Goal: Information Seeking & Learning: Understand process/instructions

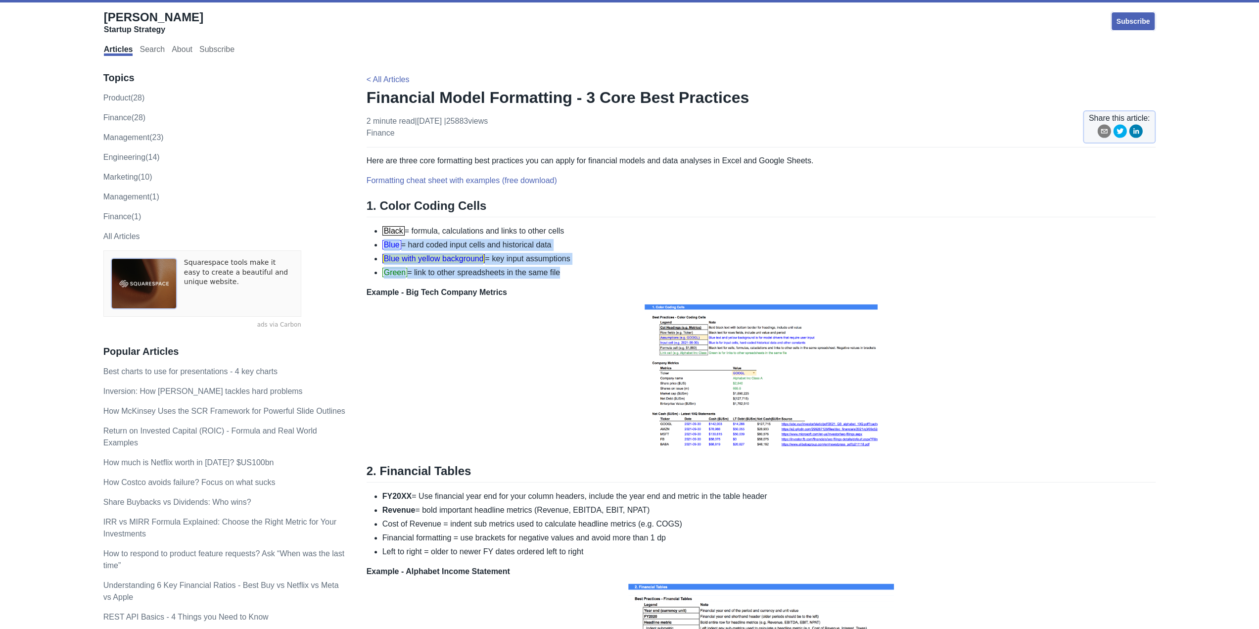
drag, startPoint x: 557, startPoint y: 270, endPoint x: 562, endPoint y: 223, distance: 47.3
click at [562, 223] on div "Here are three core formatting best practices you can apply for financial model…" at bounding box center [762, 582] width 790 height 855
drag, startPoint x: 562, startPoint y: 223, endPoint x: 580, endPoint y: 278, distance: 58.2
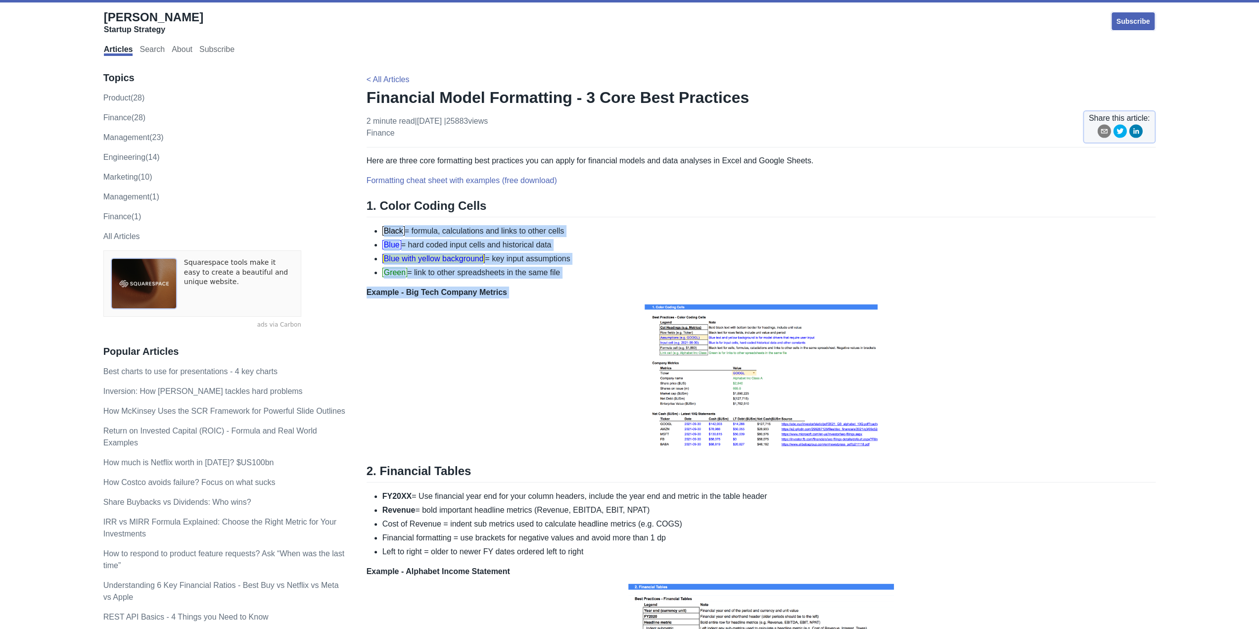
click at [580, 278] on div "Here are three core formatting best practices you can apply for financial model…" at bounding box center [762, 582] width 790 height 855
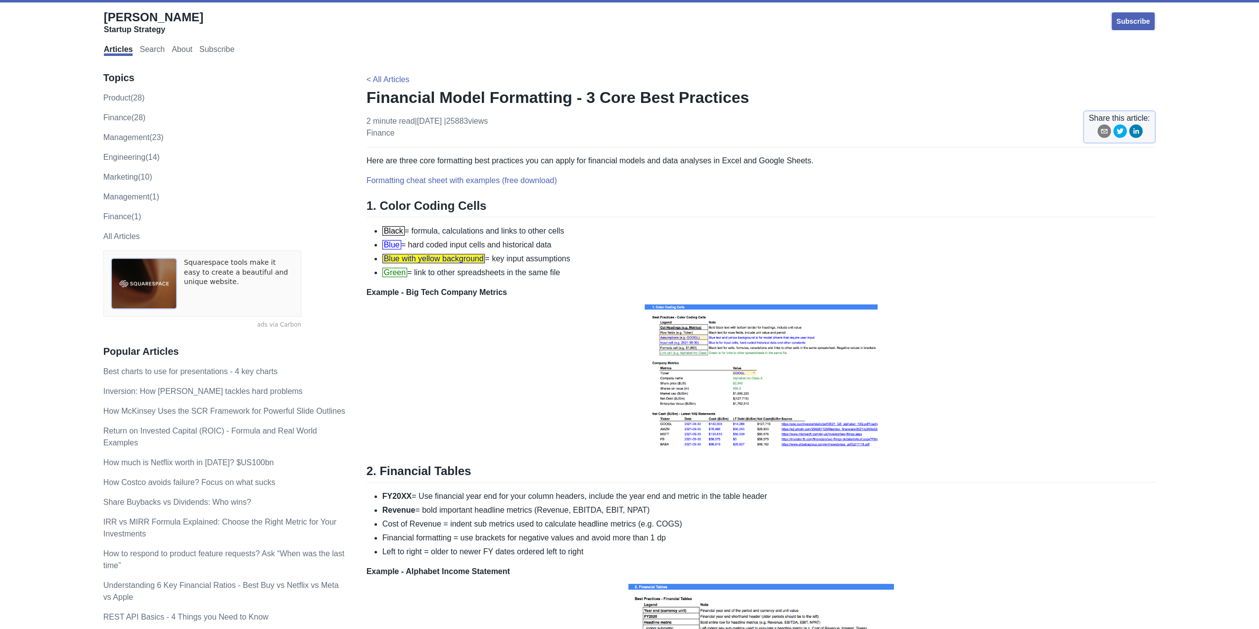
click at [732, 416] on img at bounding box center [761, 374] width 238 height 153
click at [730, 366] on img at bounding box center [761, 374] width 238 height 153
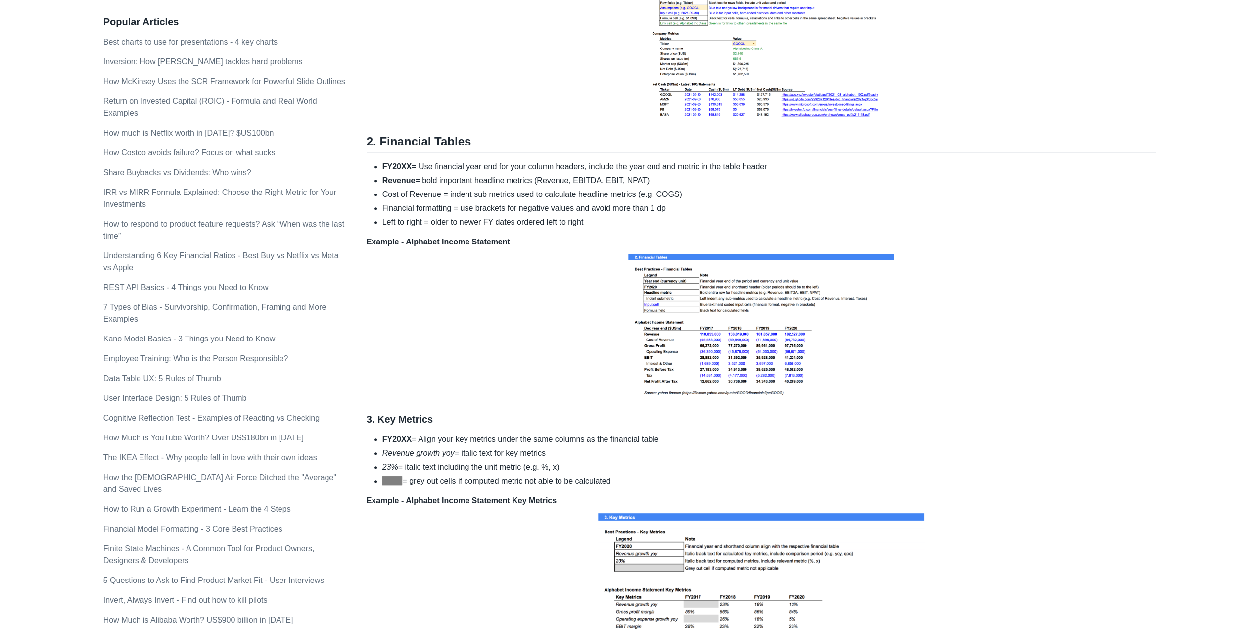
click at [716, 382] on img at bounding box center [761, 324] width 271 height 153
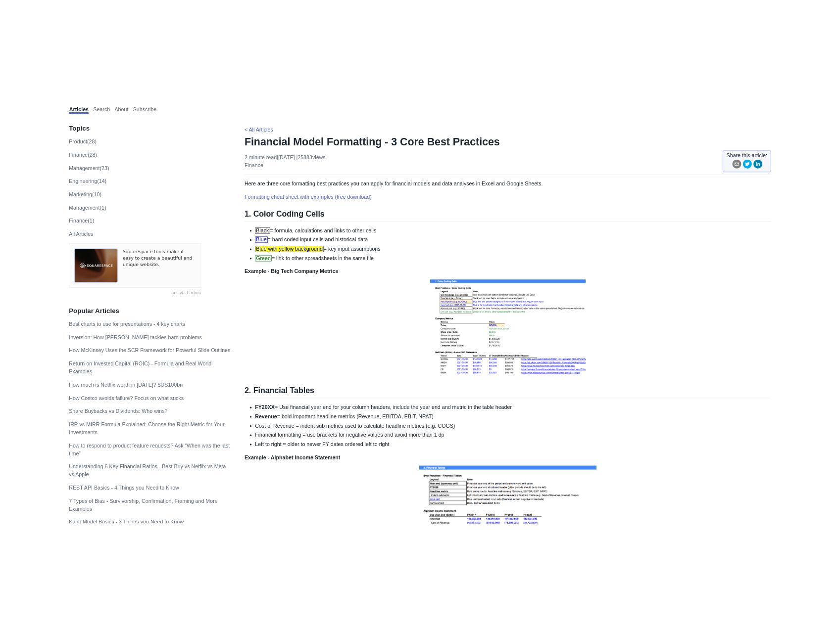
scroll to position [0, 0]
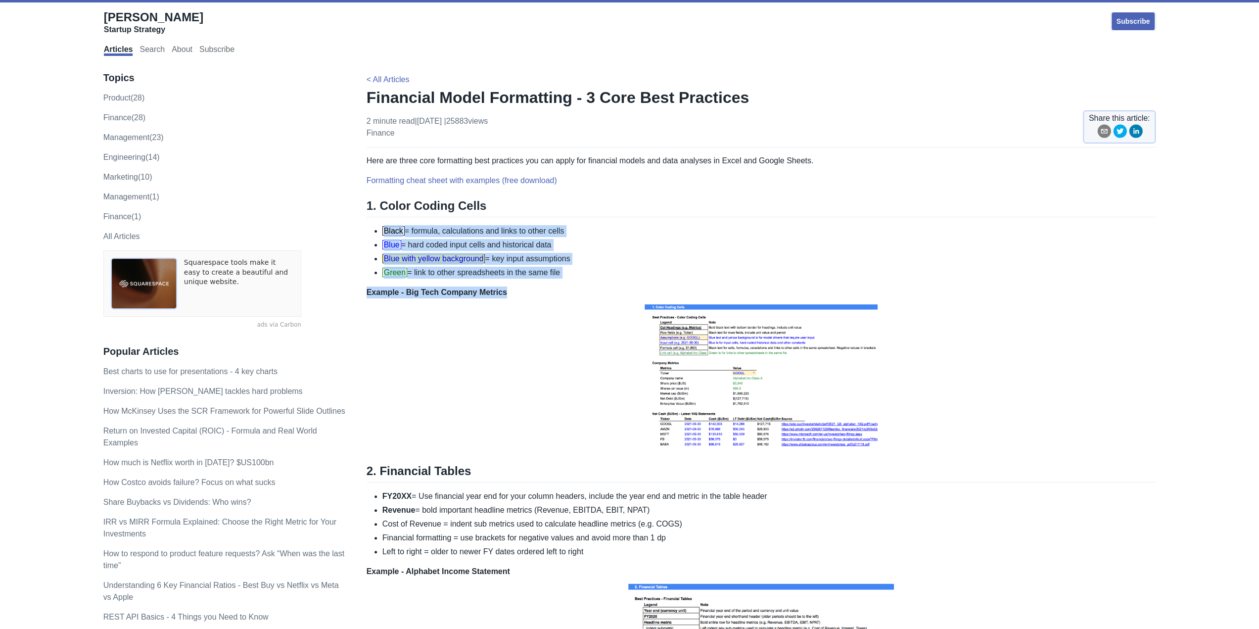
drag, startPoint x: 571, startPoint y: 211, endPoint x: 576, endPoint y: 282, distance: 70.5
click at [576, 282] on div "Here are three core formatting best practices you can apply for financial model…" at bounding box center [762, 582] width 790 height 855
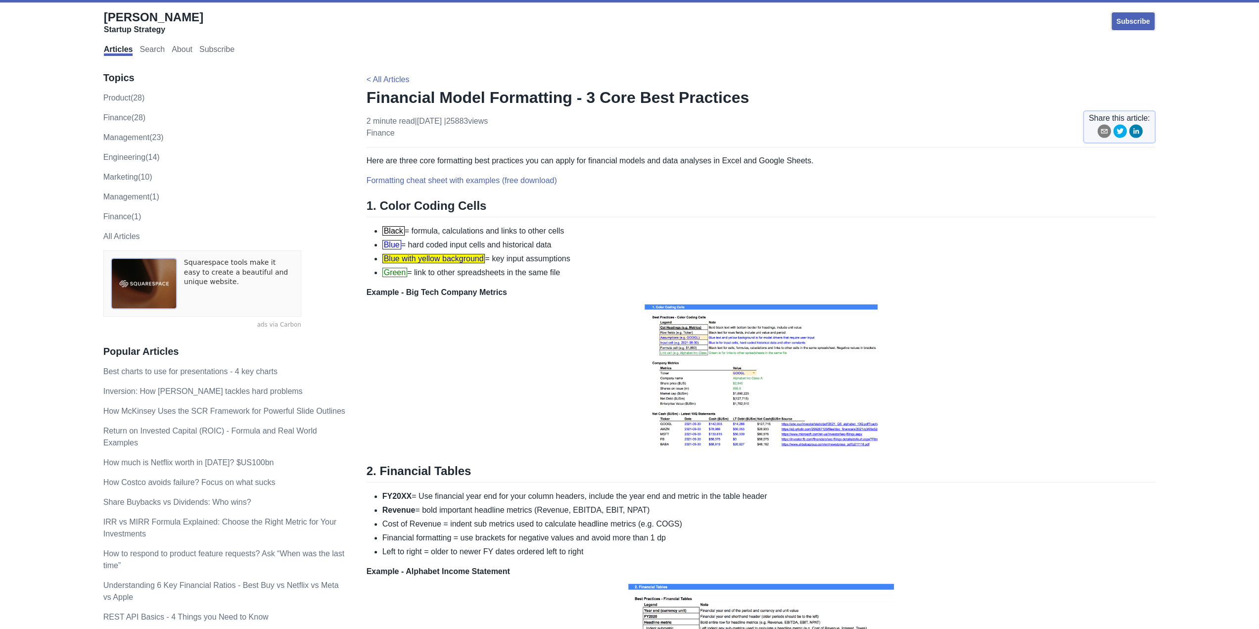
drag, startPoint x: 578, startPoint y: 278, endPoint x: 592, endPoint y: 226, distance: 53.4
click at [592, 226] on div "Here are three core formatting best practices you can apply for financial model…" at bounding box center [762, 582] width 790 height 855
click at [592, 226] on li "Black = formula, calculations and links to other cells" at bounding box center [769, 231] width 774 height 12
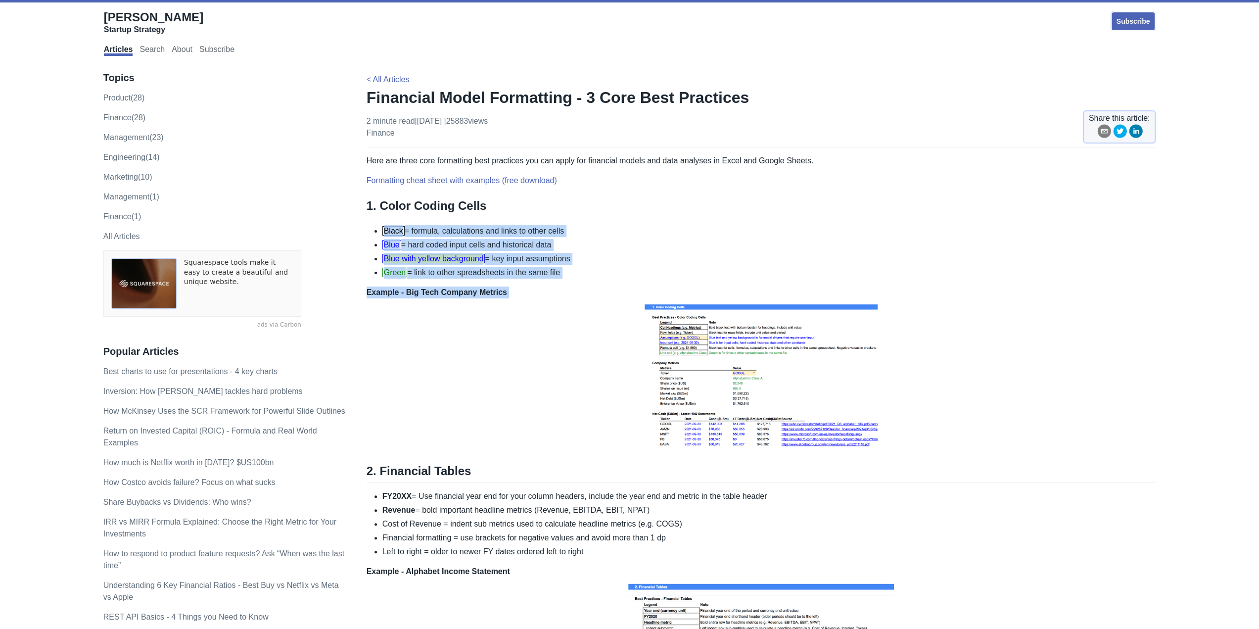
drag, startPoint x: 592, startPoint y: 226, endPoint x: 605, endPoint y: 284, distance: 58.7
click at [605, 284] on div "Here are three core formatting best practices you can apply for financial model…" at bounding box center [762, 582] width 790 height 855
drag, startPoint x: 604, startPoint y: 273, endPoint x: 608, endPoint y: 221, distance: 51.6
click at [608, 221] on div "Here are three core formatting best practices you can apply for financial model…" at bounding box center [762, 582] width 790 height 855
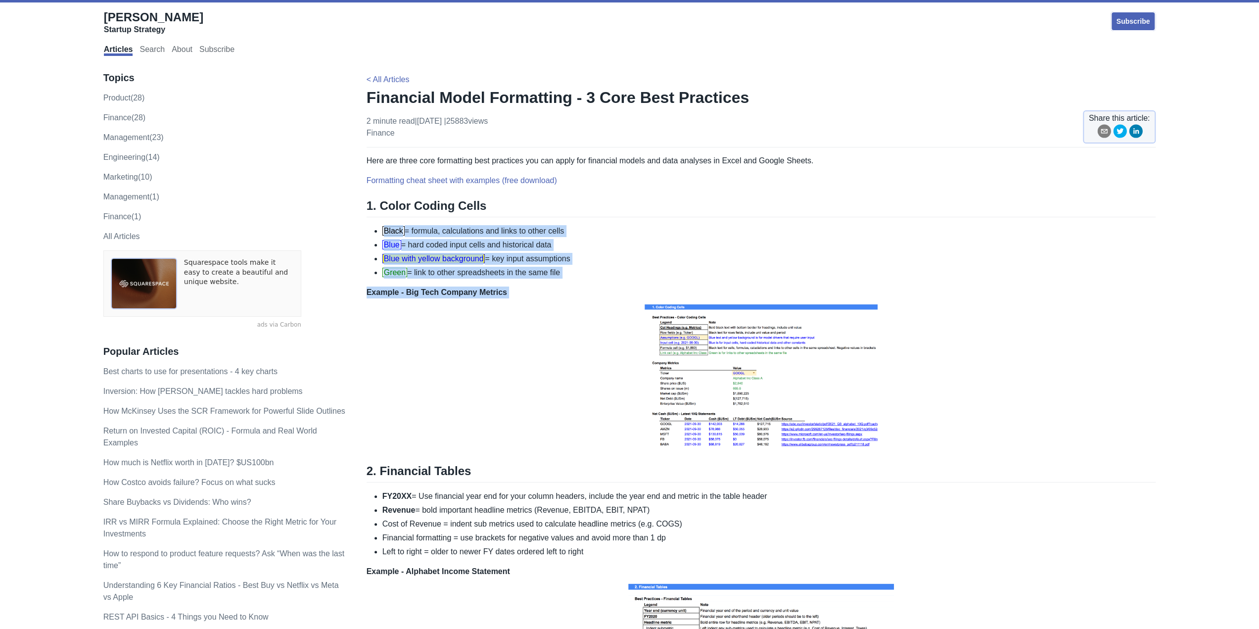
click at [608, 221] on div "Here are three core formatting best practices you can apply for financial model…" at bounding box center [762, 582] width 790 height 855
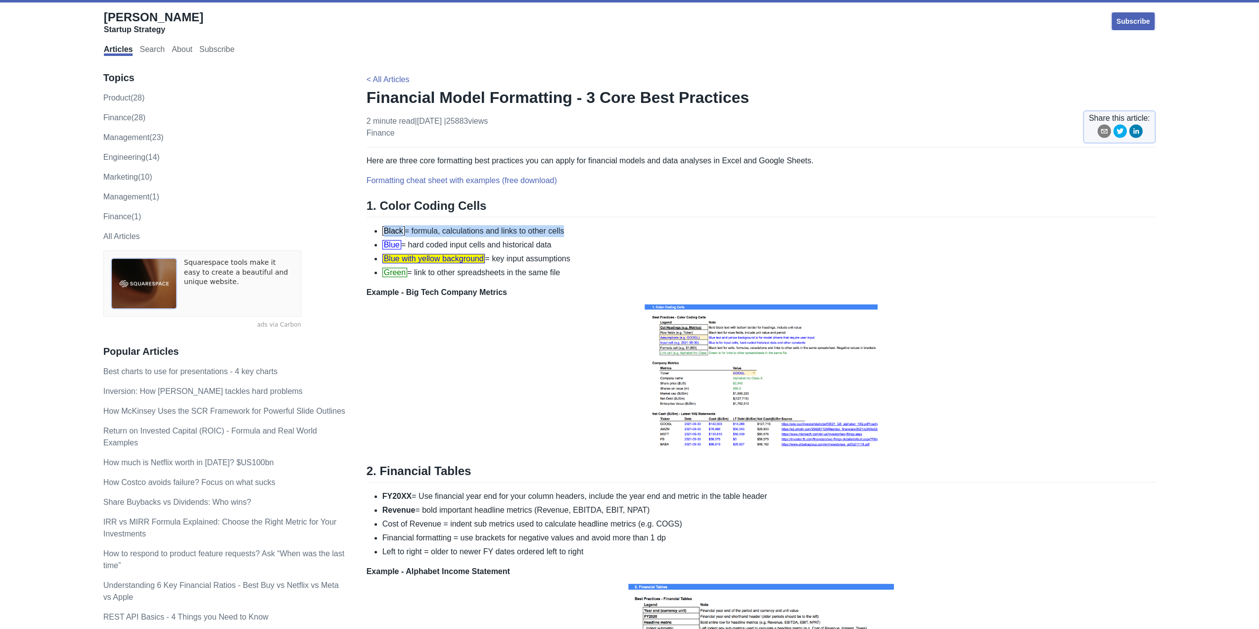
click at [608, 221] on div "Here are three core formatting best practices you can apply for financial model…" at bounding box center [762, 582] width 790 height 855
drag, startPoint x: 608, startPoint y: 221, endPoint x: 610, endPoint y: 274, distance: 52.5
click at [610, 274] on div "Here are three core formatting best practices you can apply for financial model…" at bounding box center [762, 582] width 790 height 855
click at [610, 274] on li "Green = link to other spreadsheets in the same file" at bounding box center [769, 273] width 774 height 12
click at [608, 249] on li "Blue = hard coded input cells and historical data" at bounding box center [769, 245] width 774 height 12
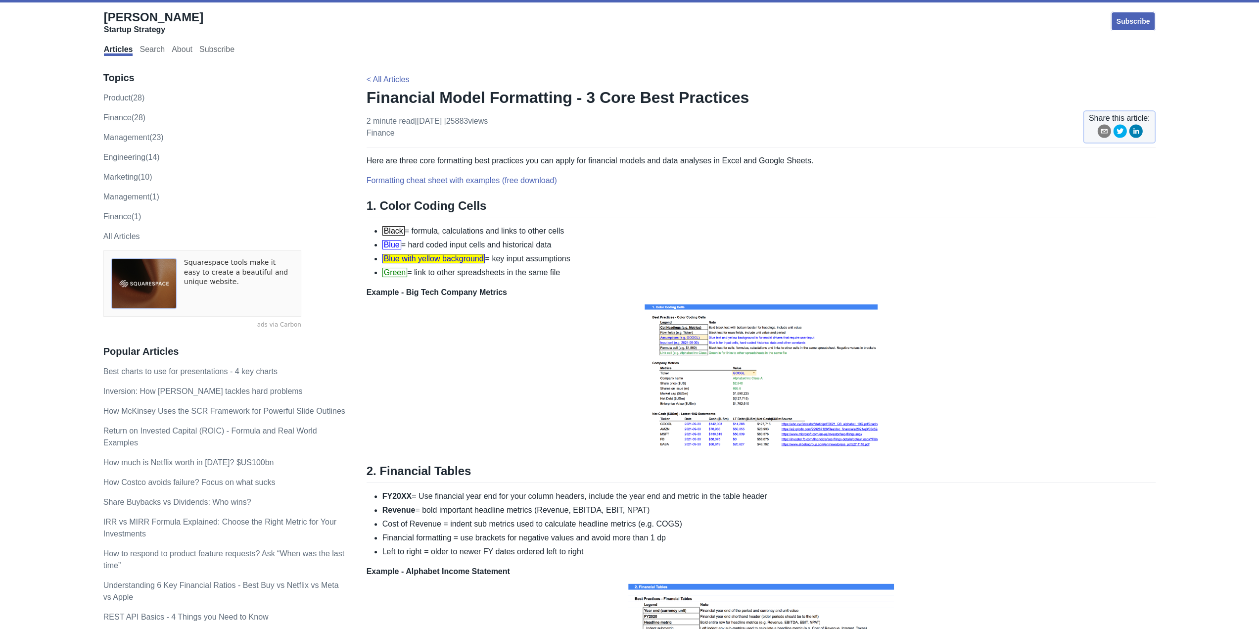
click at [608, 249] on li "Blue = hard coded input cells and historical data" at bounding box center [769, 245] width 774 height 12
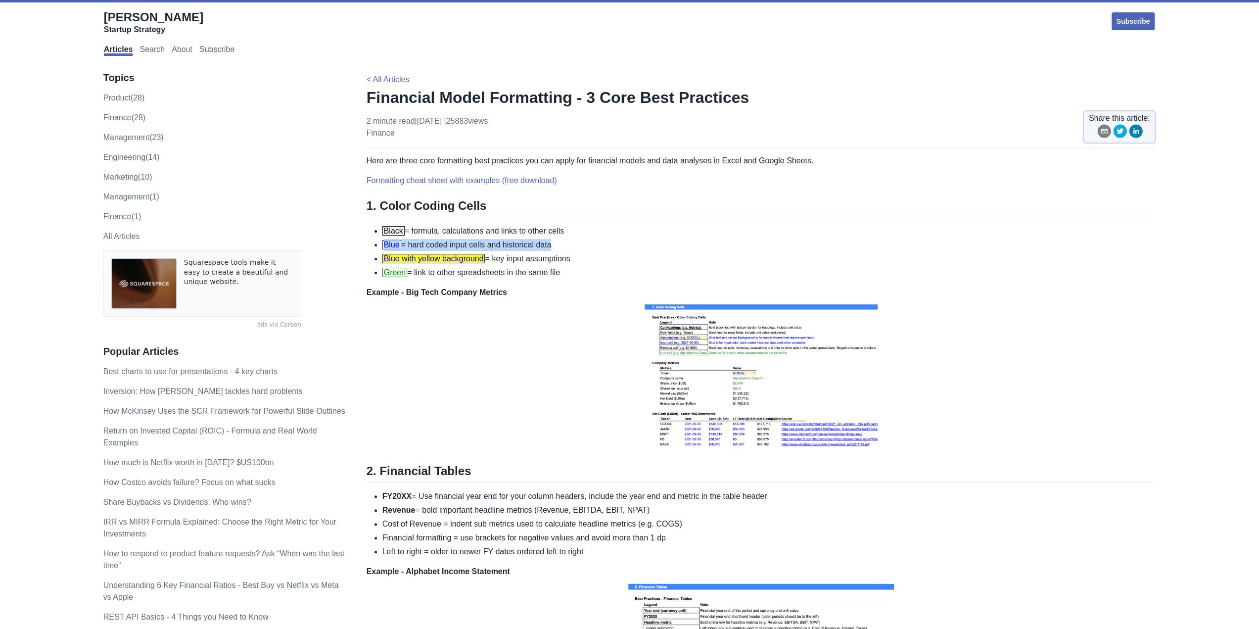
click at [608, 249] on li "Blue = hard coded input cells and historical data" at bounding box center [769, 245] width 774 height 12
click at [608, 250] on ul "Black = formula, calculations and links to other cells Blue = hard coded input …" at bounding box center [762, 251] width 790 height 53
drag, startPoint x: 608, startPoint y: 250, endPoint x: 610, endPoint y: 256, distance: 6.3
click at [610, 256] on ul "Black = formula, calculations and links to other cells Blue = hard coded input …" at bounding box center [762, 251] width 790 height 53
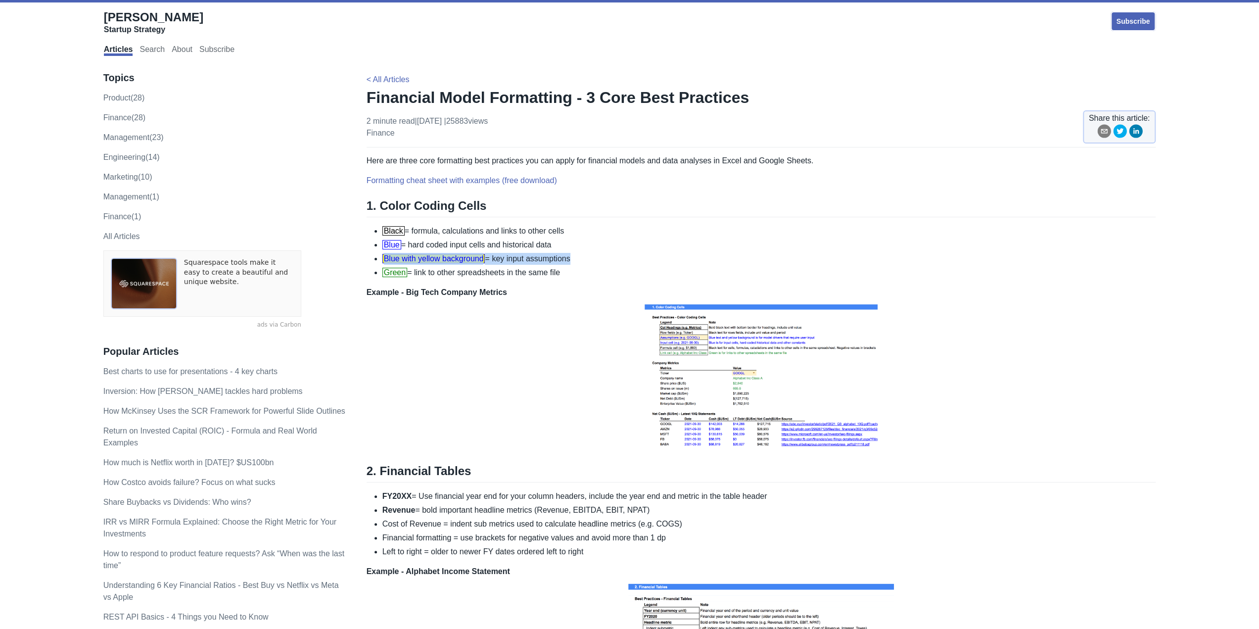
click at [610, 256] on li "Blue with yellow background = key input assumptions" at bounding box center [769, 259] width 774 height 12
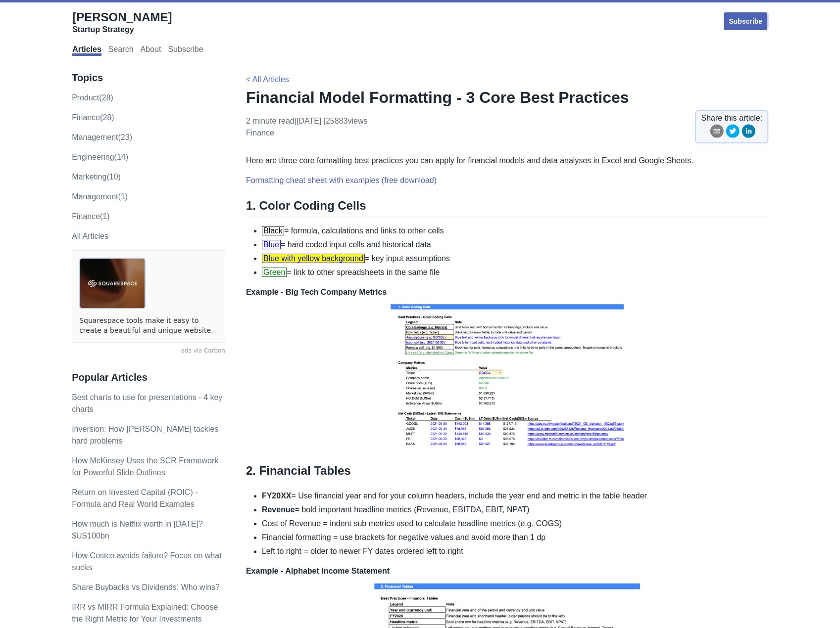
click at [624, 289] on p "Example - Big Tech Company Metrics" at bounding box center [507, 369] width 522 height 165
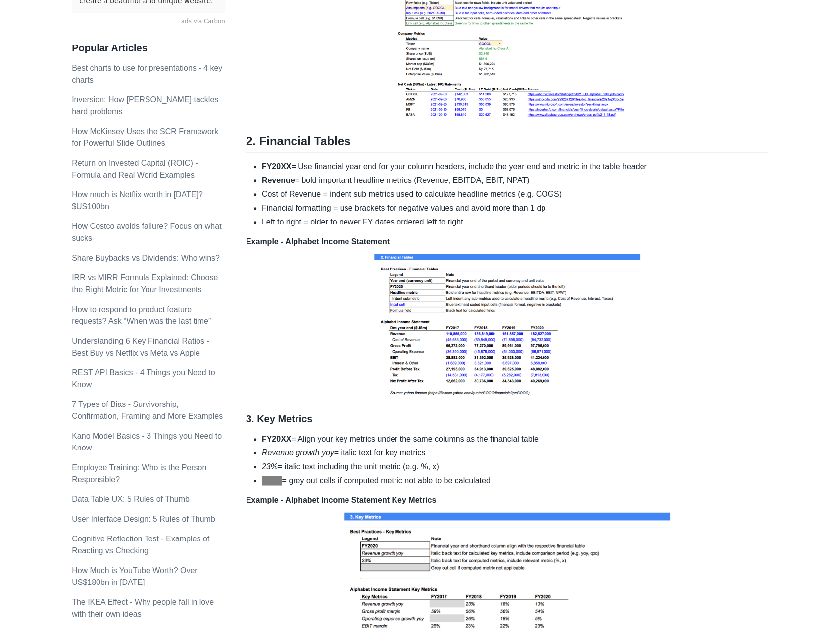
click at [293, 195] on li "Cost of Revenue = indent sub metrics used to calculate headline metrics (e.g. C…" at bounding box center [515, 195] width 506 height 12
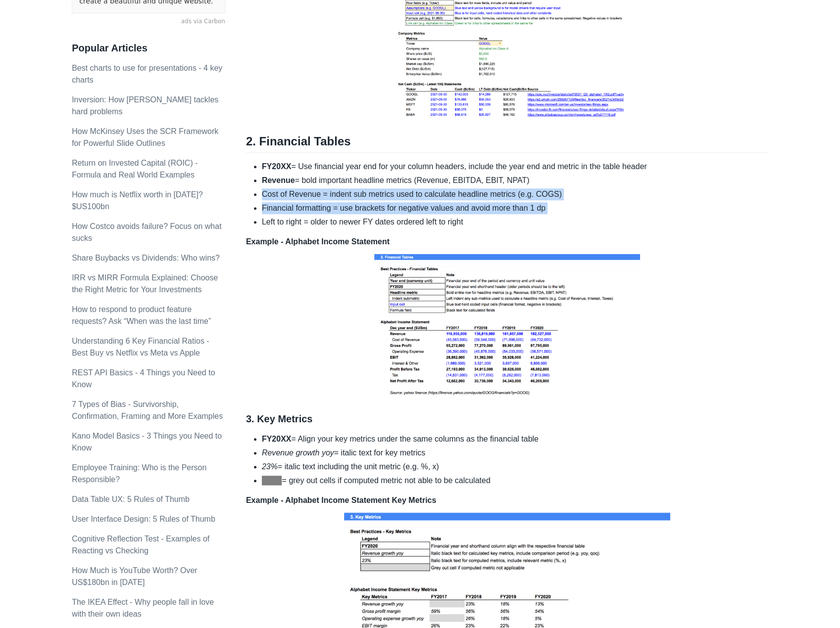
drag, startPoint x: 293, startPoint y: 195, endPoint x: 298, endPoint y: 211, distance: 17.2
click at [298, 211] on ul "FY20XX = Use financial year end for your column headers, include the year end a…" at bounding box center [507, 194] width 522 height 67
click at [298, 211] on li "Financial formatting = use brackets for negative values and avoid more than 1 dp" at bounding box center [515, 208] width 506 height 12
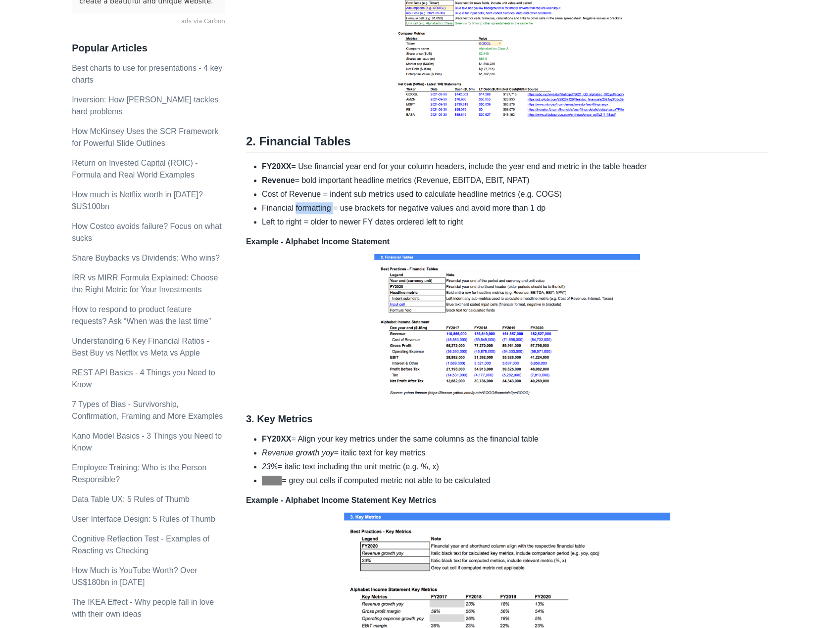
click at [298, 211] on li "Financial formatting = use brackets for negative values and avoid more than 1 dp" at bounding box center [515, 208] width 506 height 12
click at [349, 219] on li "Left to right = older to newer FY dates ordered left to right" at bounding box center [515, 222] width 506 height 12
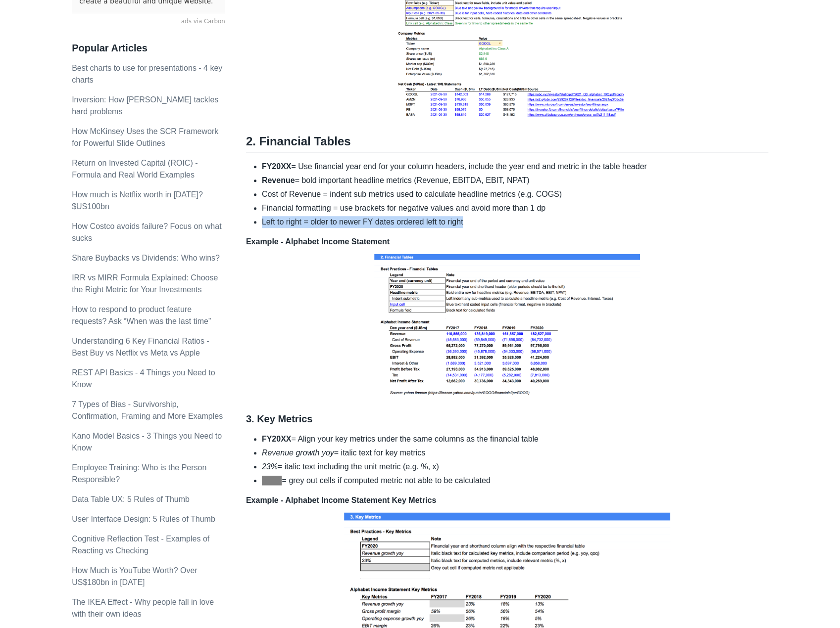
click at [346, 223] on li "Left to right = older to newer FY dates ordered left to right" at bounding box center [515, 222] width 506 height 12
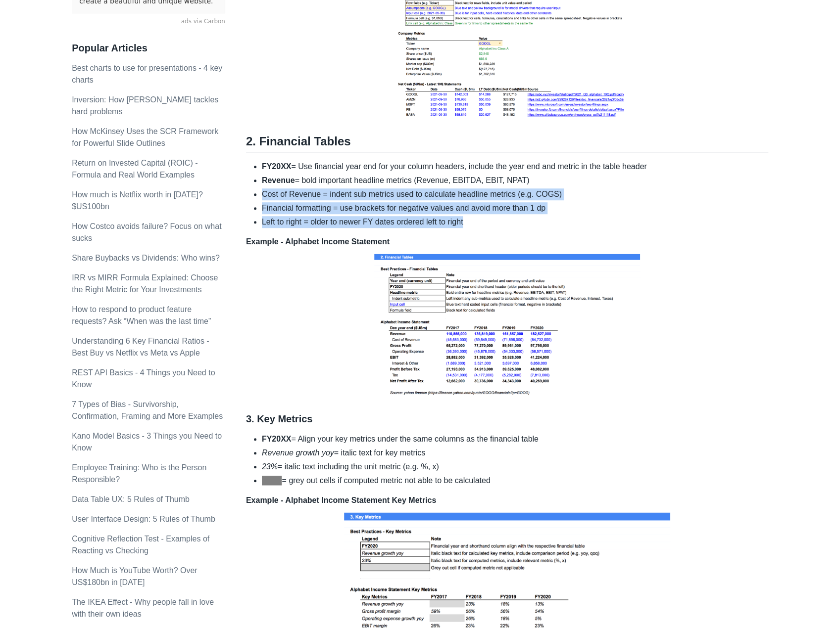
drag, startPoint x: 346, startPoint y: 223, endPoint x: 339, endPoint y: 194, distance: 30.1
click at [339, 194] on ul "FY20XX = Use financial year end for your column headers, include the year end a…" at bounding box center [507, 194] width 522 height 67
click at [339, 194] on li "Cost of Revenue = indent sub metrics used to calculate headline metrics (e.g. C…" at bounding box center [515, 195] width 506 height 12
drag, startPoint x: 339, startPoint y: 194, endPoint x: 341, endPoint y: 220, distance: 25.8
click at [341, 220] on ul "FY20XX = Use financial year end for your column headers, include the year end a…" at bounding box center [507, 194] width 522 height 67
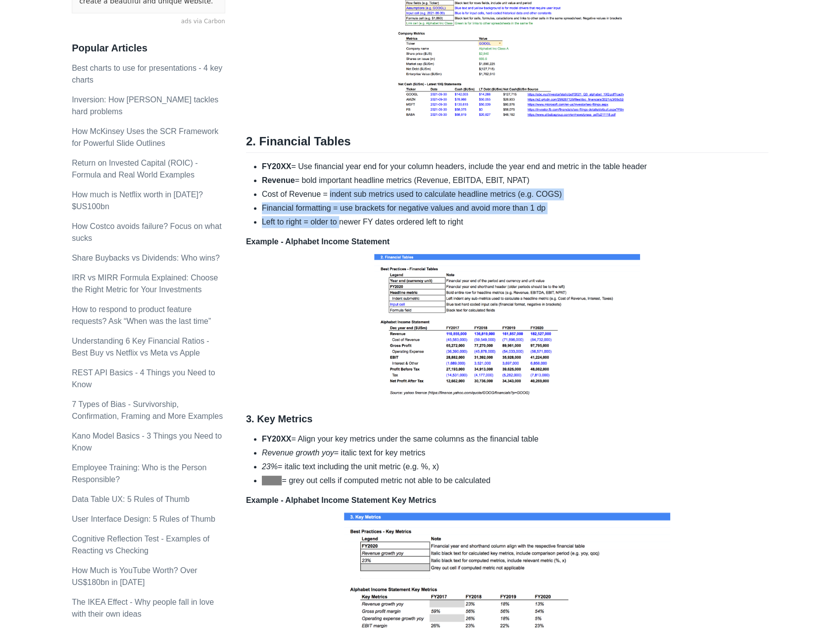
click at [341, 220] on li "Left to right = older to newer FY dates ordered left to right" at bounding box center [515, 222] width 506 height 12
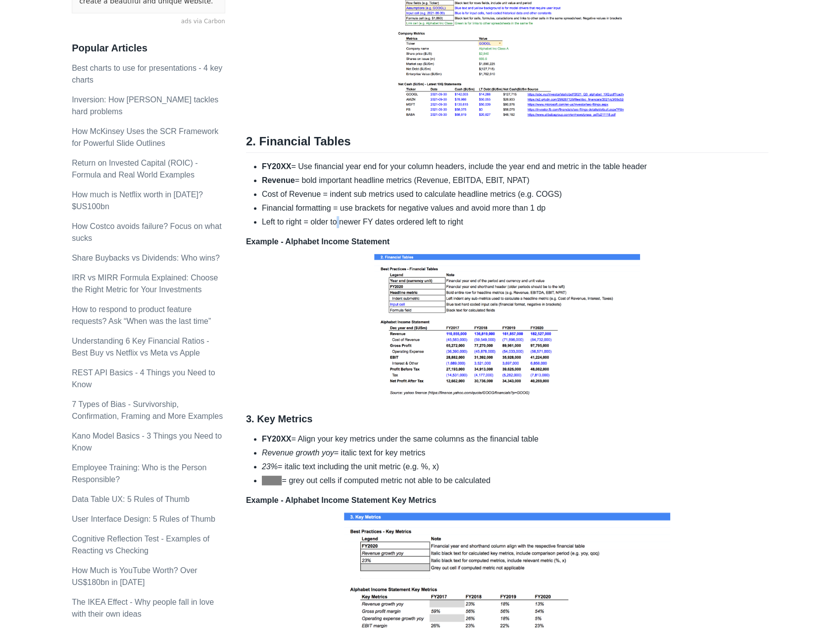
click at [341, 220] on li "Left to right = older to newer FY dates ordered left to right" at bounding box center [515, 222] width 506 height 12
click at [330, 238] on strong "Example - Alphabet Income Statement" at bounding box center [317, 242] width 143 height 8
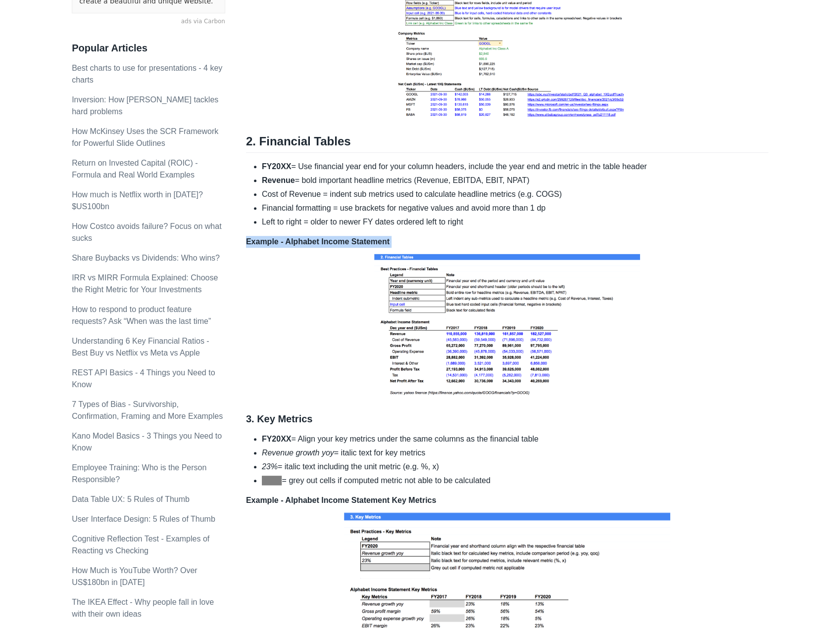
click at [327, 241] on strong "Example - Alphabet Income Statement" at bounding box center [317, 242] width 143 height 8
click at [756, 269] on p "Example - Alphabet Income Statement" at bounding box center [507, 318] width 522 height 165
click at [739, 259] on p "Example - Alphabet Income Statement" at bounding box center [507, 318] width 522 height 165
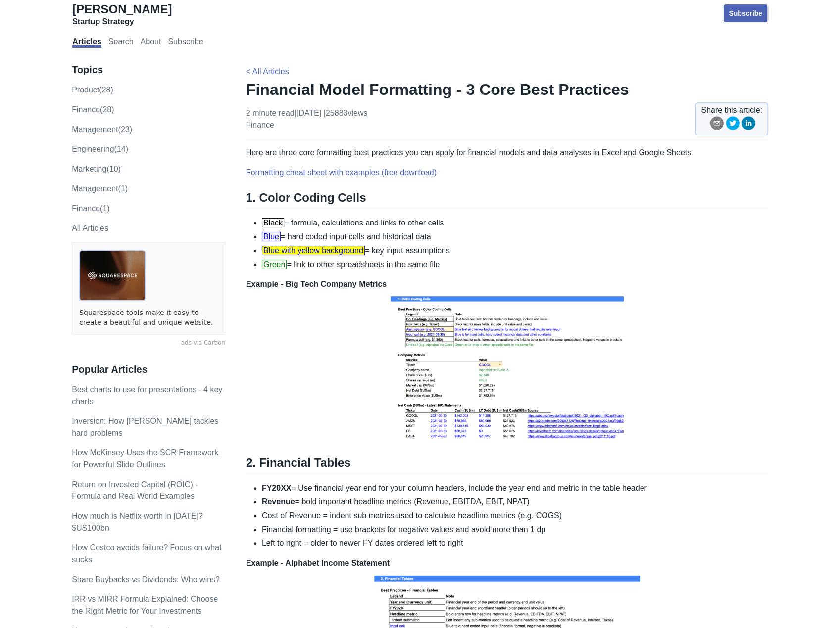
scroll to position [0, 0]
